Goal: Task Accomplishment & Management: Manage account settings

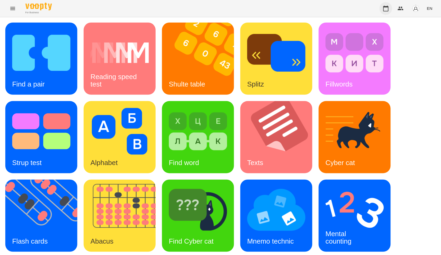
click at [388, 11] on icon "button" at bounding box center [386, 8] width 6 height 6
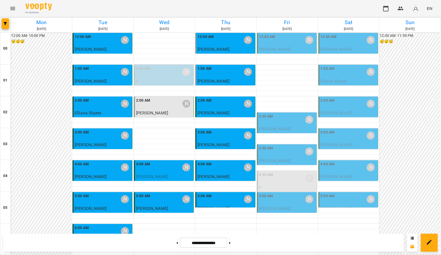
click at [285, 178] on div "4:20 AM [PERSON_NAME]" at bounding box center [287, 178] width 56 height 12
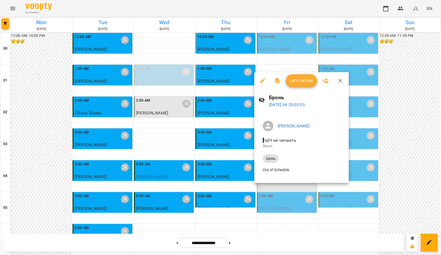
click at [285, 184] on div at bounding box center [220, 127] width 441 height 255
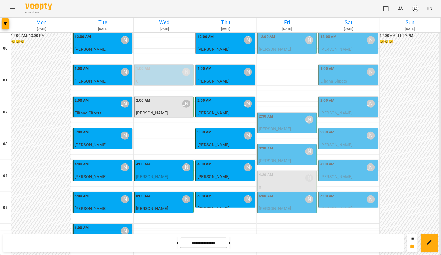
click at [168, 110] on p "[PERSON_NAME]" at bounding box center [164, 113] width 56 height 6
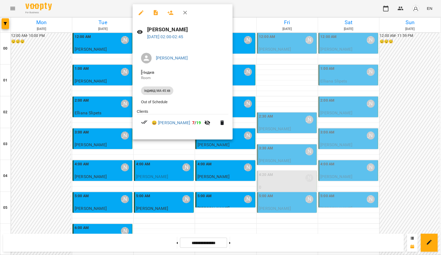
click at [399, 107] on div at bounding box center [220, 127] width 441 height 255
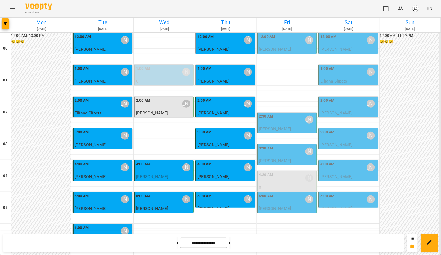
scroll to position [29, 0]
click at [286, 172] on div "4:20 AM [PERSON_NAME]" at bounding box center [287, 178] width 56 height 12
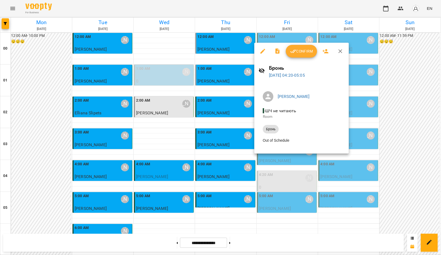
click at [421, 134] on div at bounding box center [220, 127] width 441 height 255
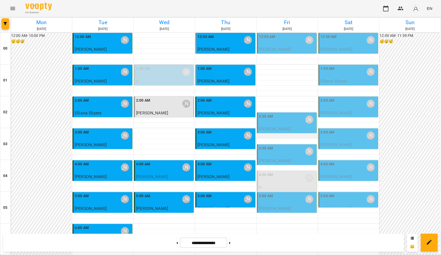
scroll to position [0, 0]
